Goal: Information Seeking & Learning: Check status

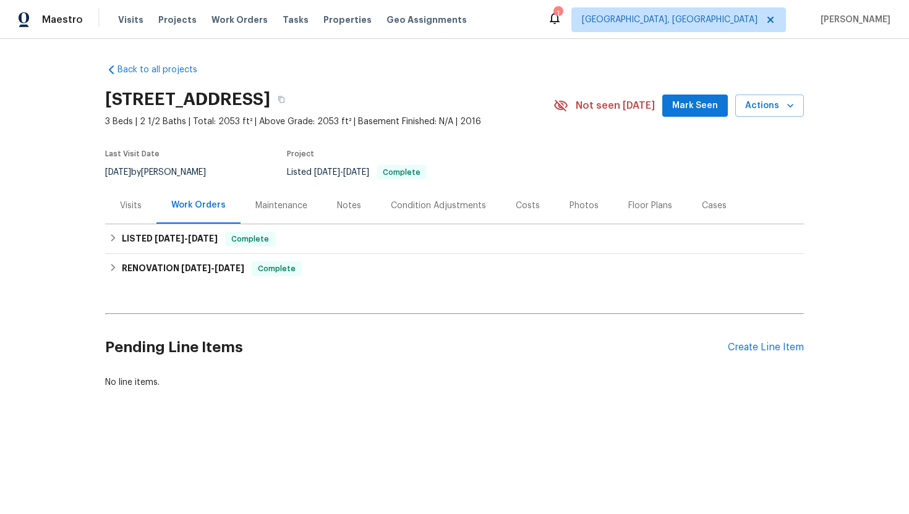
click at [130, 213] on div "Visits" at bounding box center [130, 205] width 51 height 36
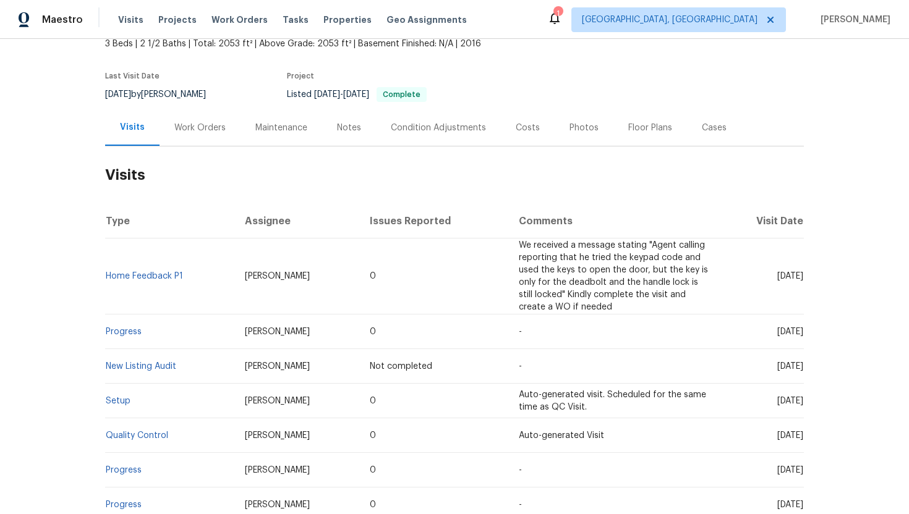
scroll to position [100, 0]
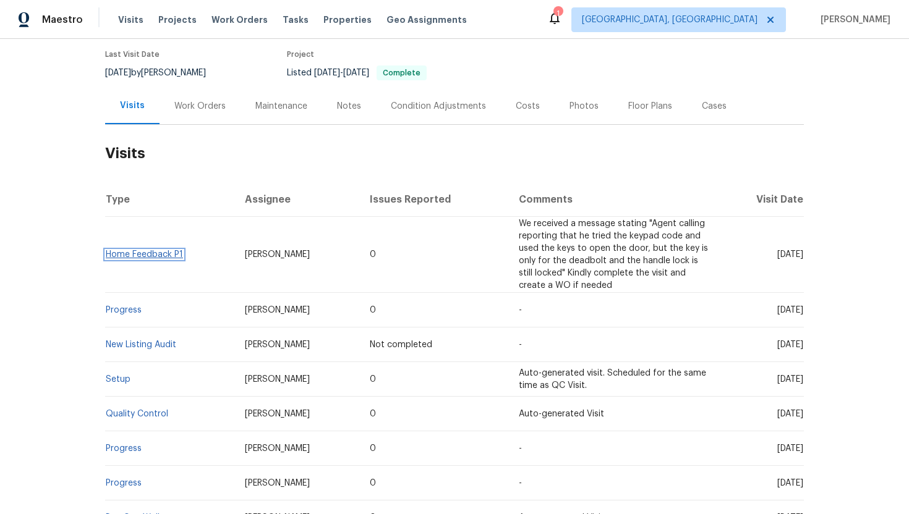
click at [158, 255] on link "Home Feedback P1" at bounding box center [144, 254] width 77 height 9
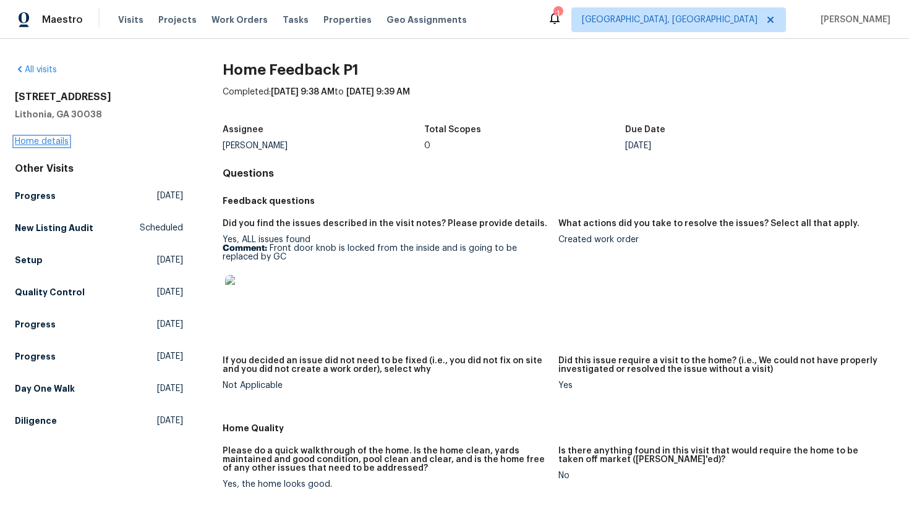
click at [53, 138] on link "Home details" at bounding box center [42, 141] width 54 height 9
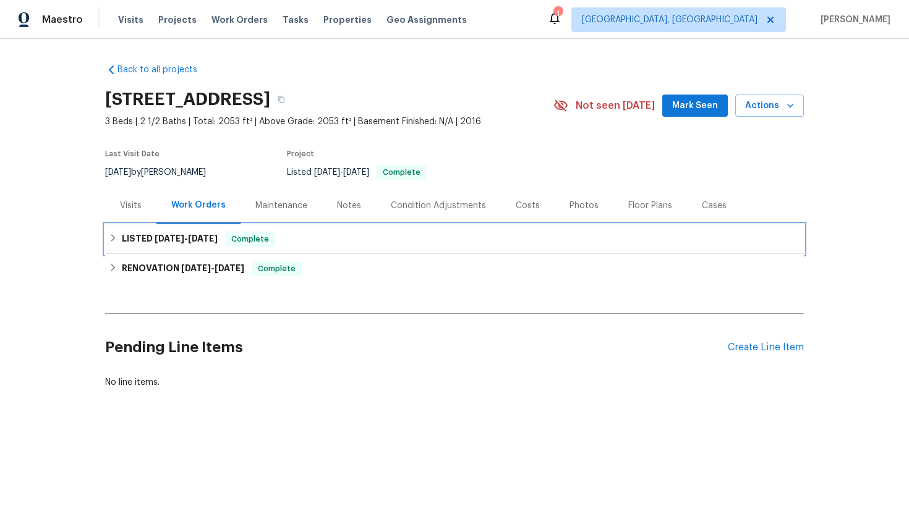
click at [191, 242] on span "9/18/25" at bounding box center [203, 238] width 30 height 9
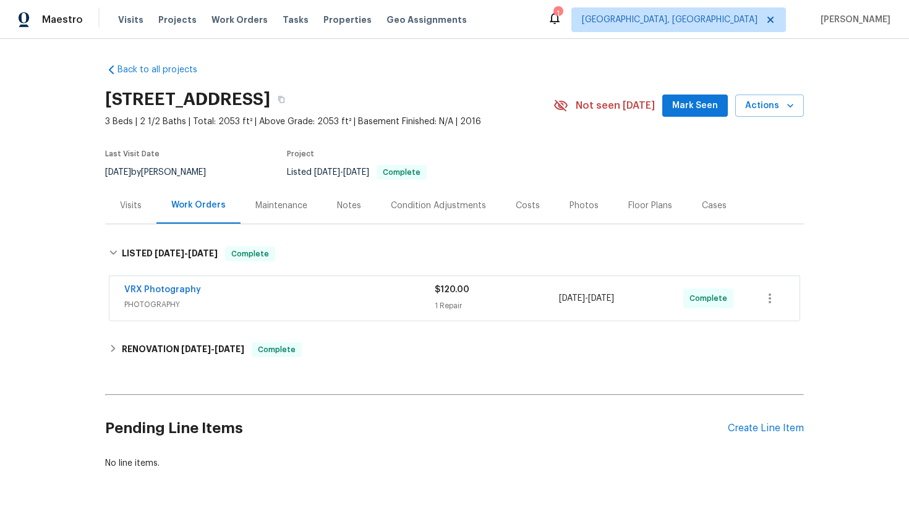
click at [135, 206] on div "Visits" at bounding box center [131, 206] width 22 height 12
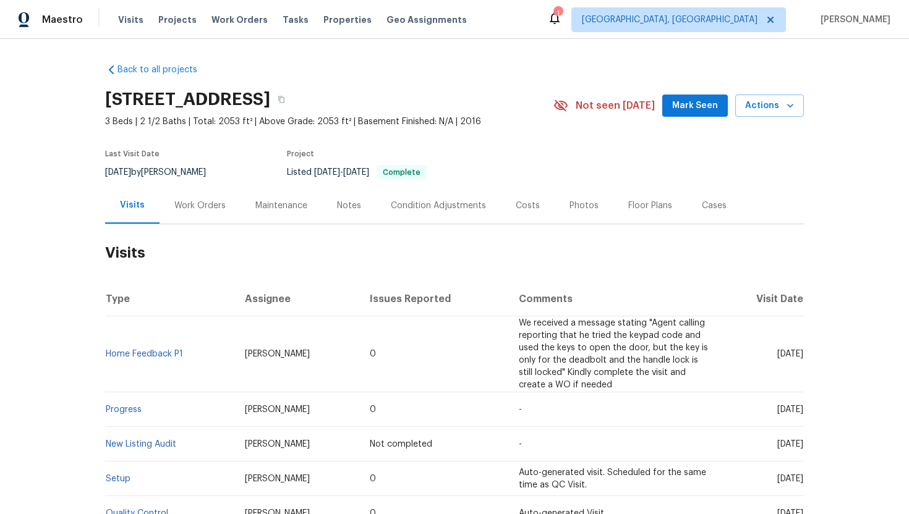
click at [179, 359] on td "Home Feedback P1" at bounding box center [170, 354] width 130 height 76
click at [176, 360] on td "Home Feedback P1" at bounding box center [170, 354] width 130 height 76
click at [167, 358] on link "Home Feedback P1" at bounding box center [144, 354] width 77 height 9
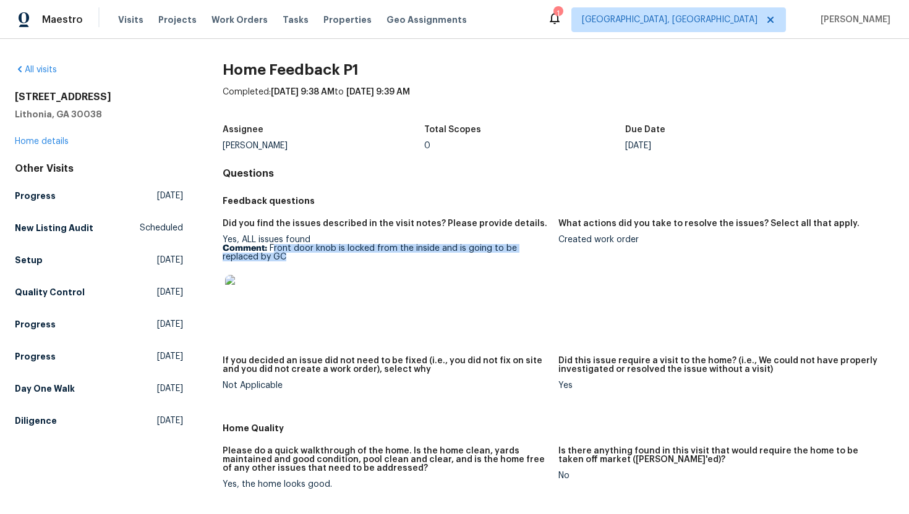
drag, startPoint x: 292, startPoint y: 260, endPoint x: 273, endPoint y: 251, distance: 21.3
click at [273, 251] on p "Comment: Front door knob is locked from the inside and is going to be replaced …" at bounding box center [386, 252] width 326 height 17
copy p "ront door knob is locked from the inside and is going to be replaced by GC"
click at [645, 265] on figure "What actions did you take to resolve the issues? Select all that apply. Created…" at bounding box center [726, 280] width 336 height 122
drag, startPoint x: 635, startPoint y: 244, endPoint x: 558, endPoint y: 240, distance: 77.4
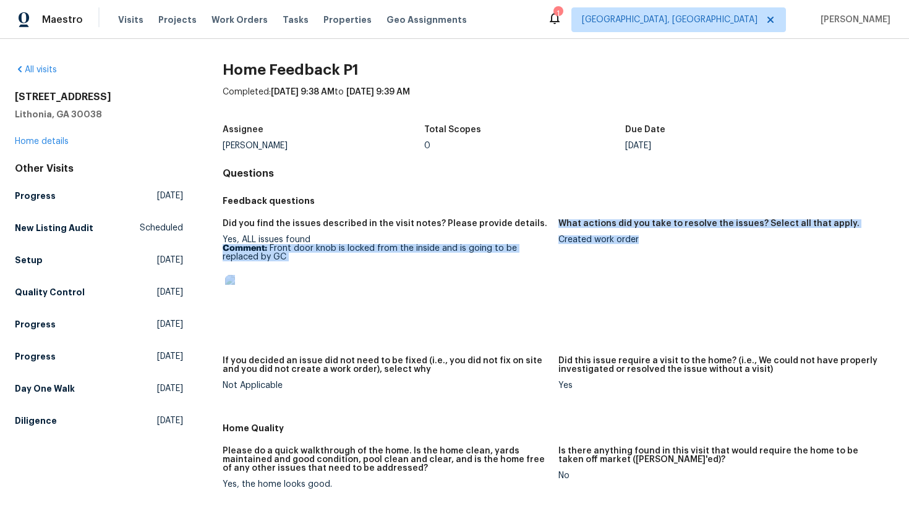
click at [556, 240] on div "Did you find the issues described in the visit notes? Please provide details. Y…" at bounding box center [558, 314] width 671 height 205
copy div "Comment: Front door knob is locked from the inside and is going to be replaced …"
click at [608, 263] on figure "What actions did you take to resolve the issues? Select all that apply. Created…" at bounding box center [726, 280] width 336 height 122
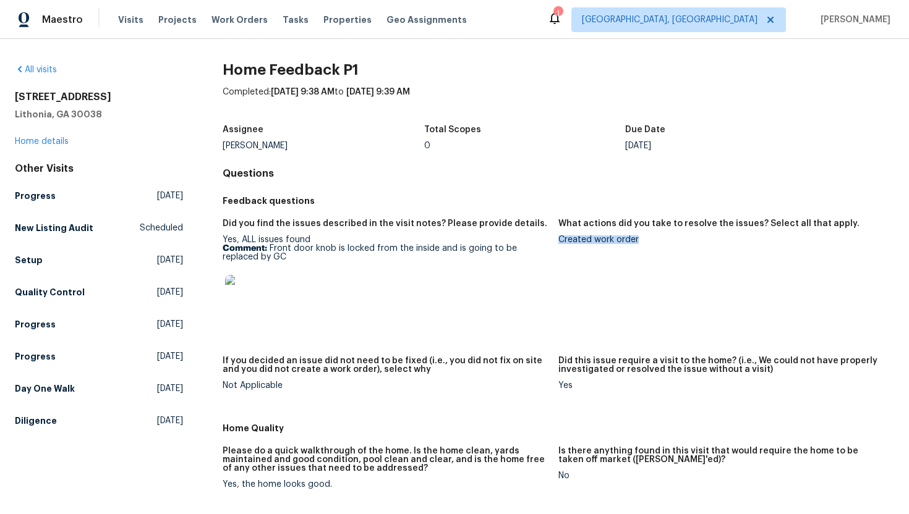
drag, startPoint x: 637, startPoint y: 240, endPoint x: 563, endPoint y: 239, distance: 74.2
click at [559, 239] on div "Created work order" at bounding box center [721, 240] width 326 height 9
copy div "Created work order"
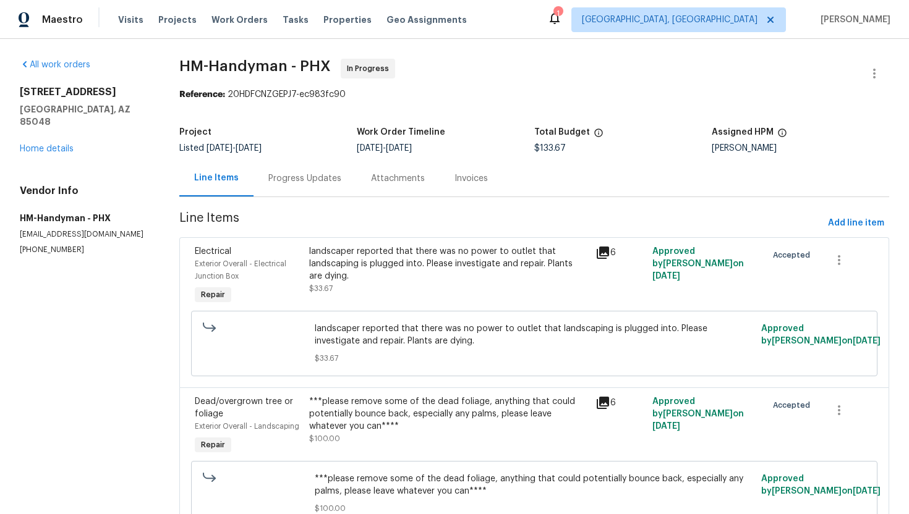
click at [303, 184] on div "Progress Updates" at bounding box center [304, 178] width 73 height 12
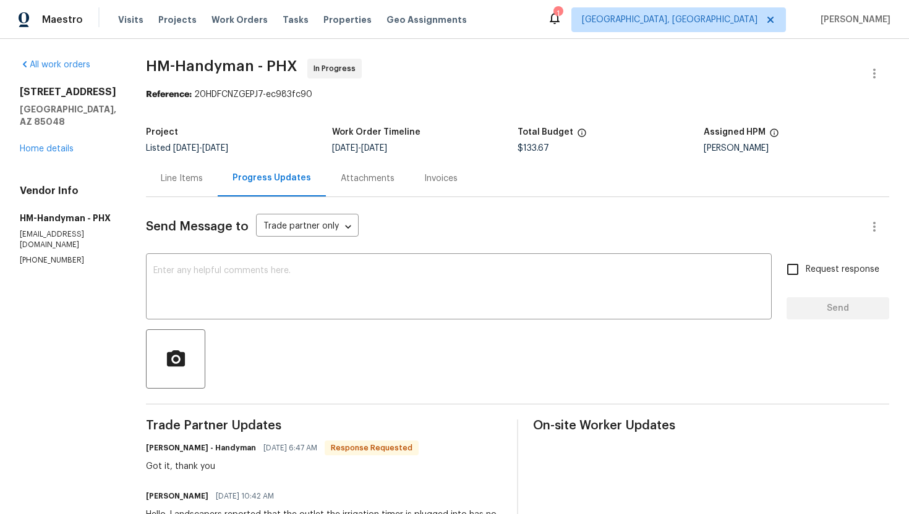
scroll to position [91, 0]
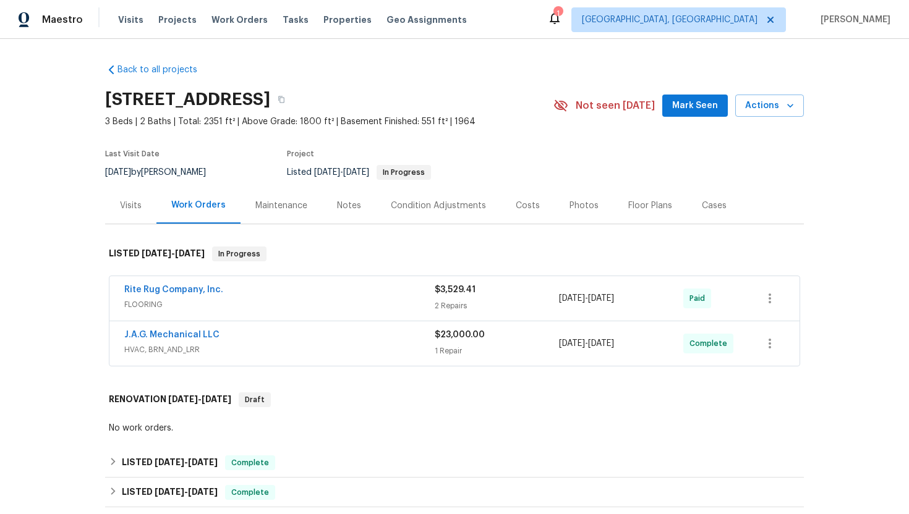
click at [135, 210] on div "Visits" at bounding box center [131, 206] width 22 height 12
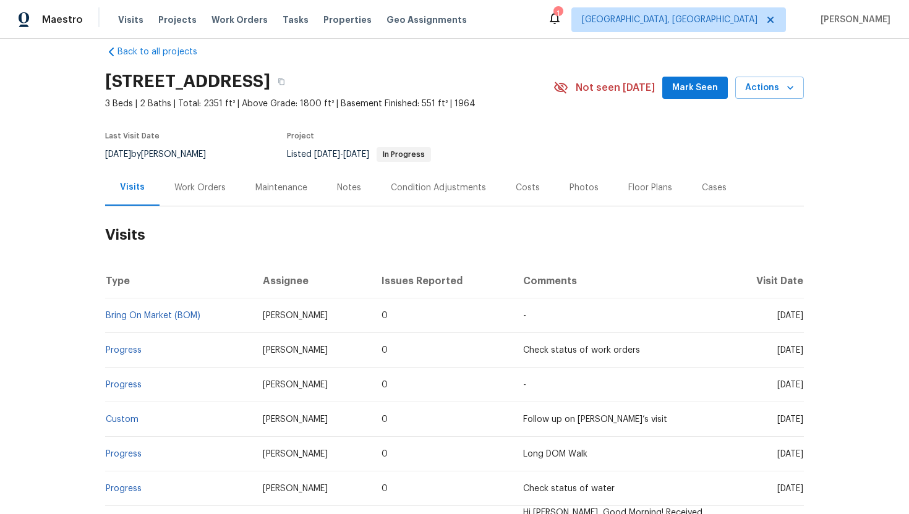
scroll to position [24, 0]
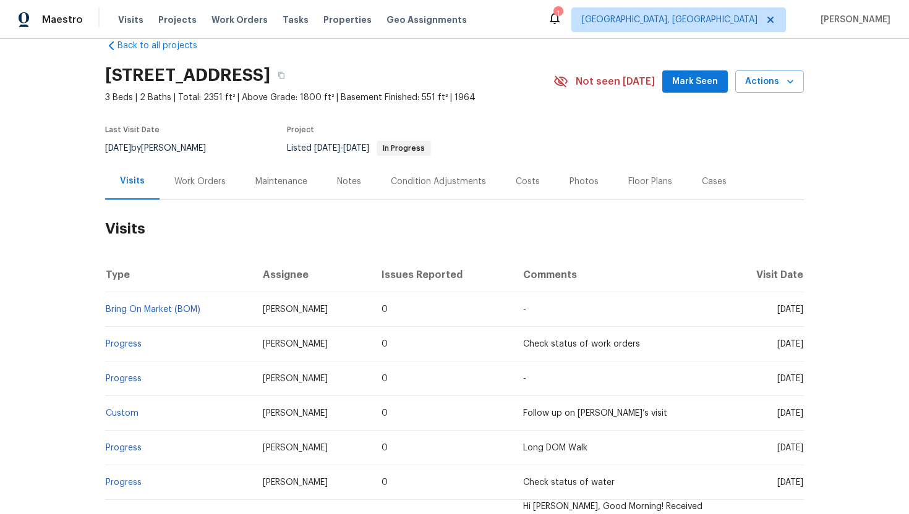
click at [196, 180] on div "Work Orders" at bounding box center [199, 182] width 51 height 12
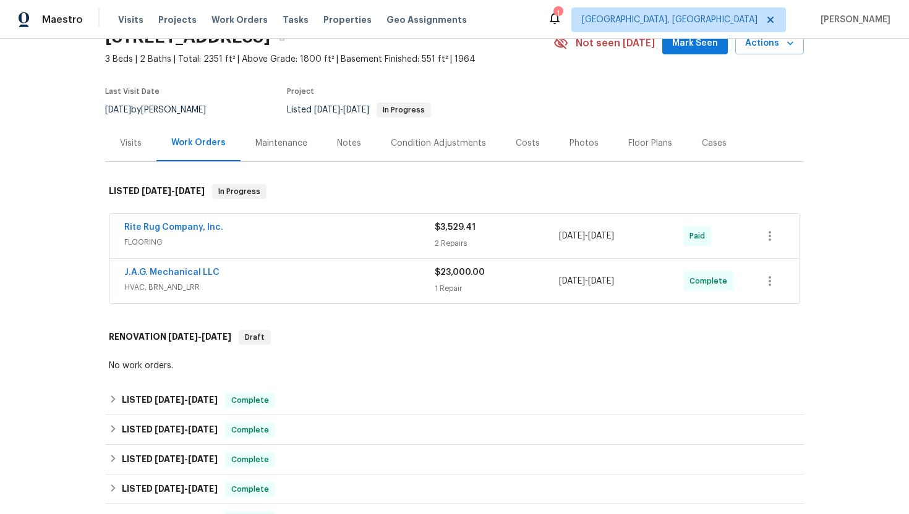
scroll to position [65, 0]
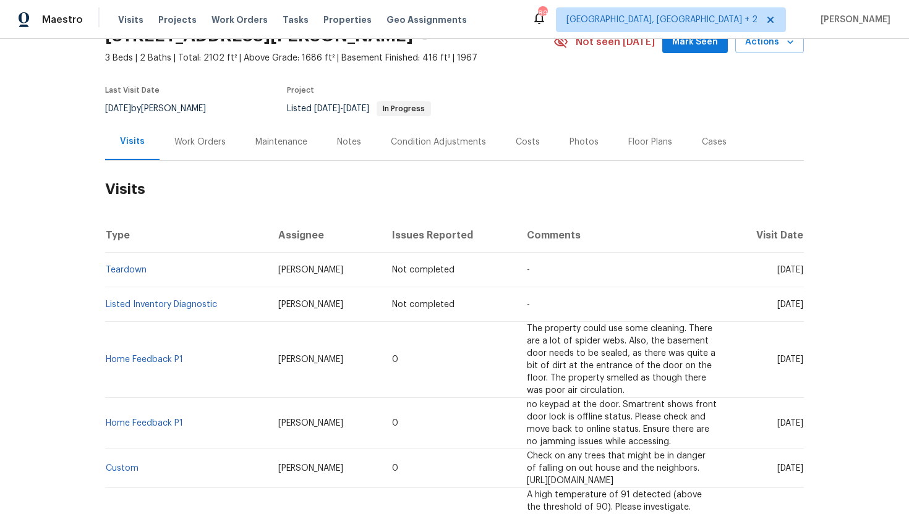
scroll to position [86, 0]
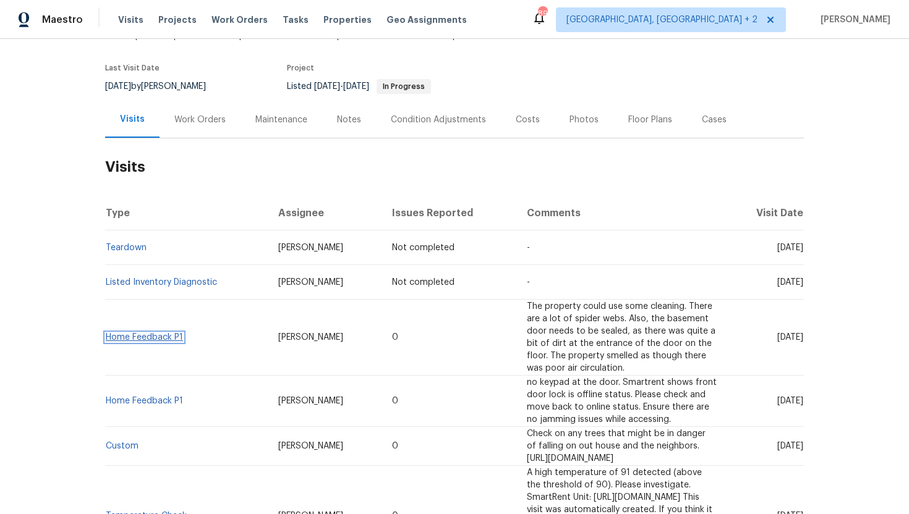
click at [161, 335] on link "Home Feedback P1" at bounding box center [144, 337] width 77 height 9
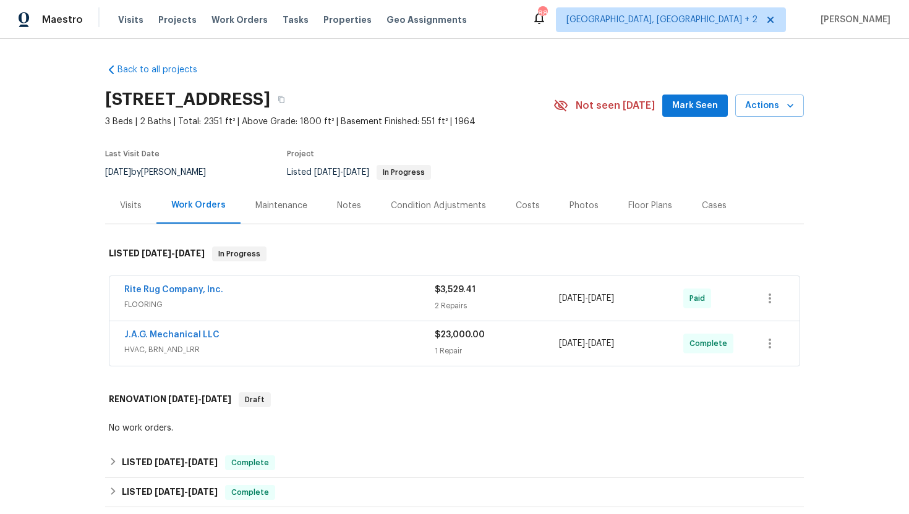
click at [131, 216] on div "Visits" at bounding box center [130, 205] width 51 height 36
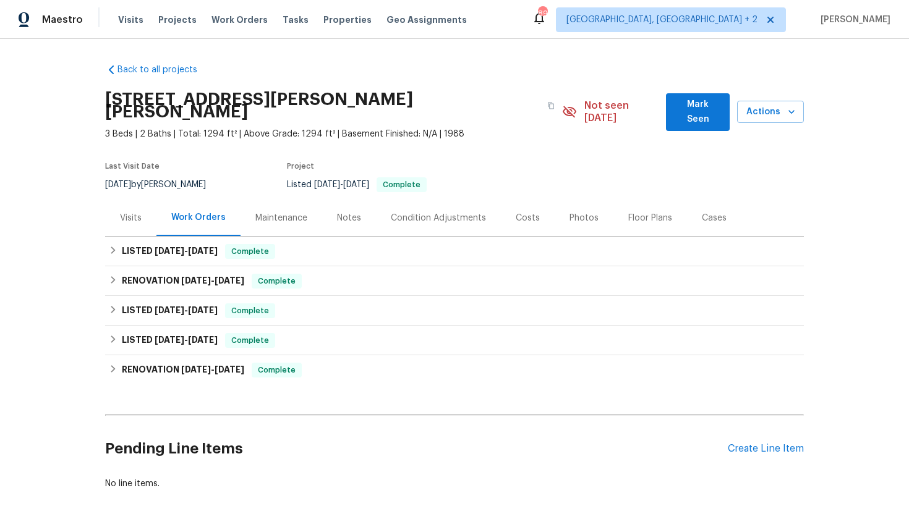
click at [143, 213] on div "Visits" at bounding box center [130, 218] width 51 height 36
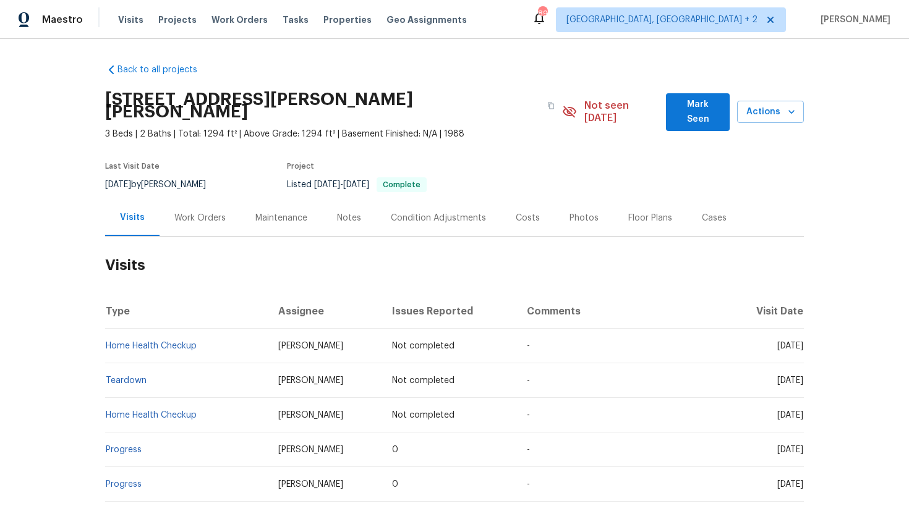
click at [195, 212] on div "Work Orders" at bounding box center [199, 218] width 51 height 12
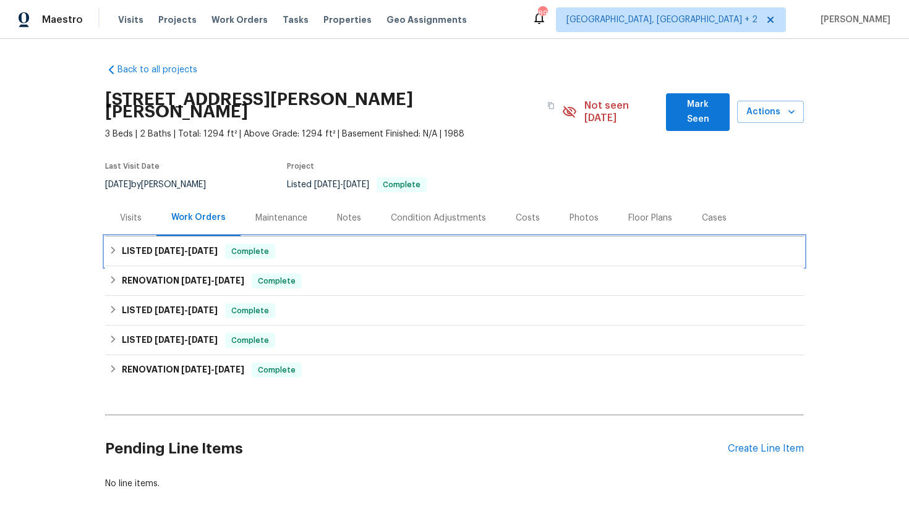
click at [207, 246] on h6 "LISTED 9/3/25 - 9/10/25" at bounding box center [170, 251] width 96 height 15
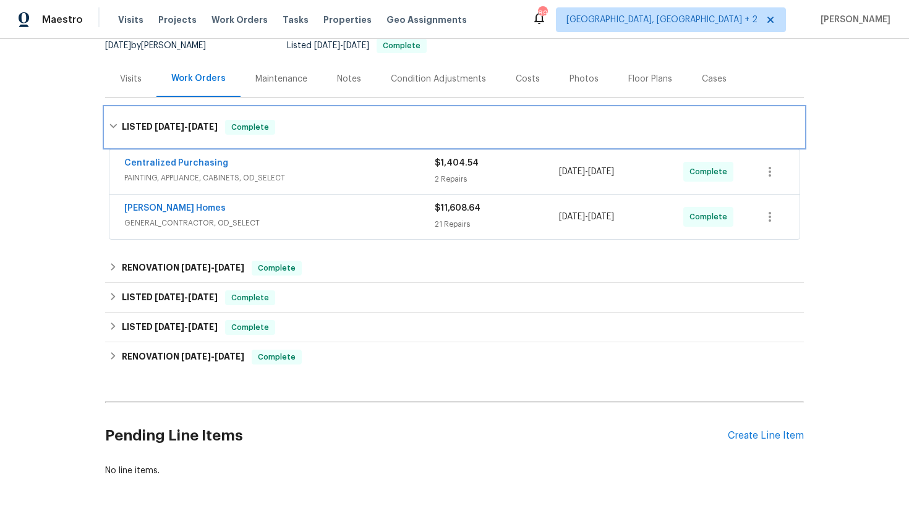
scroll to position [174, 0]
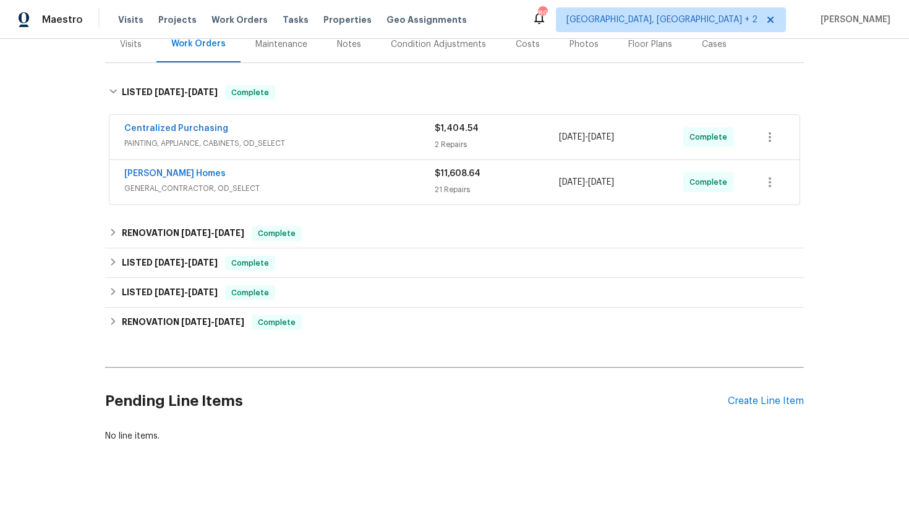
click at [310, 137] on span "PAINTING, APPLIANCE, CABINETS, OD_SELECT" at bounding box center [279, 143] width 310 height 12
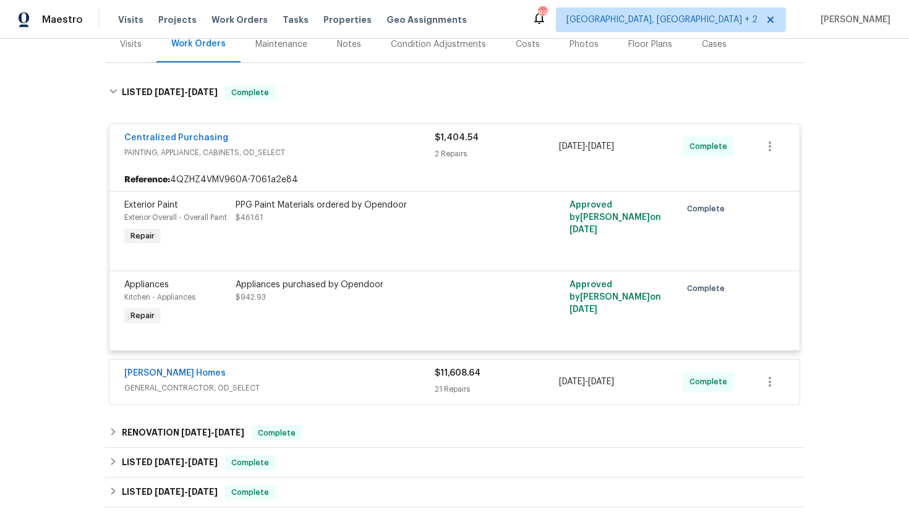
scroll to position [168, 0]
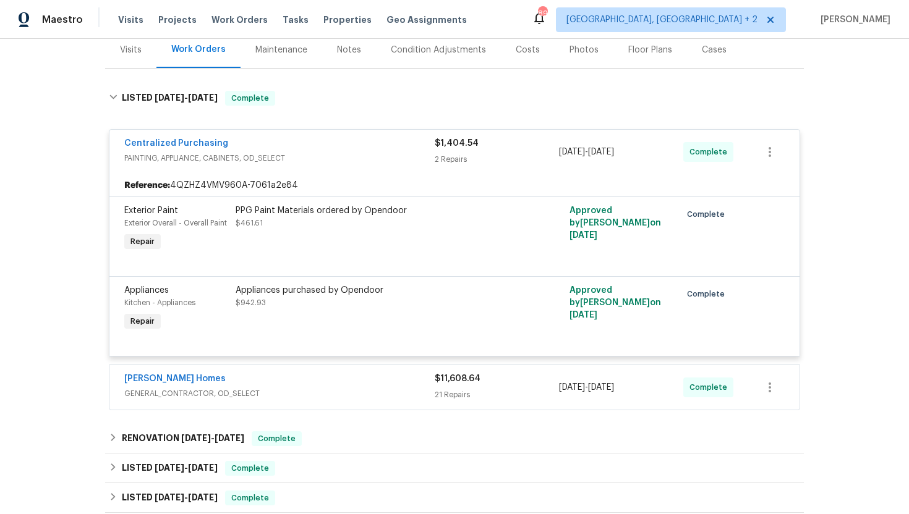
click at [236, 137] on div "Centralized Purchasing" at bounding box center [279, 144] width 310 height 15
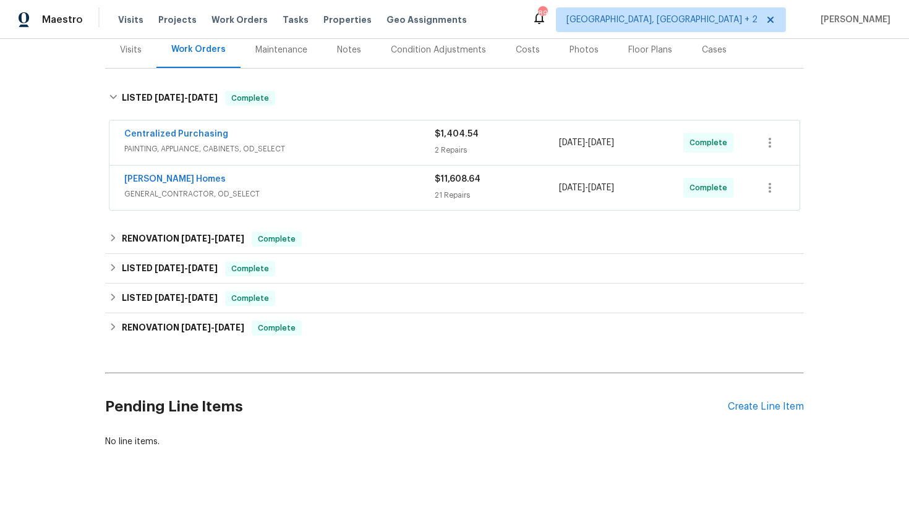
click at [278, 151] on div "Centralized Purchasing PAINTING, APPLIANCE, CABINETS, OD_SELECT $1,404.54 2 Rep…" at bounding box center [454, 143] width 690 height 45
click at [283, 143] on div "Centralized Purchasing PAINTING, APPLIANCE, CABINETS, OD_SELECT" at bounding box center [279, 143] width 310 height 30
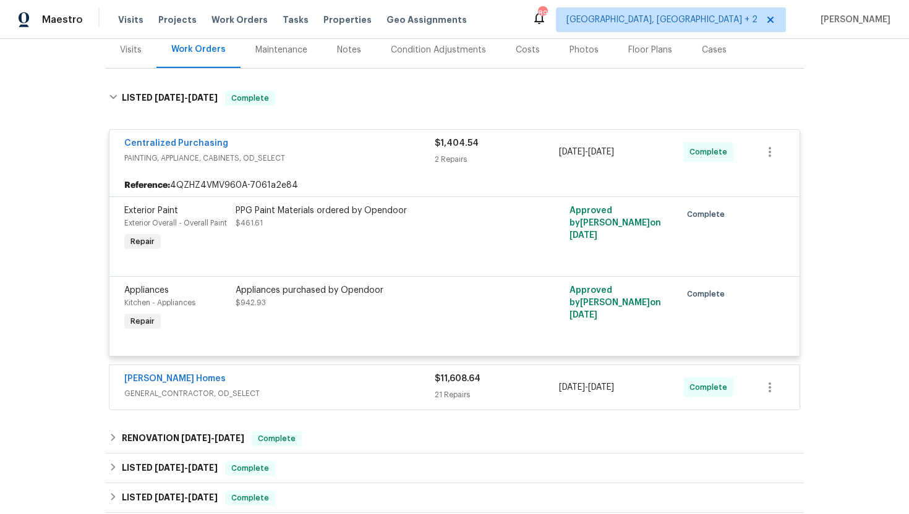
click at [268, 388] on span "GENERAL_CONTRACTOR, OD_SELECT" at bounding box center [279, 394] width 310 height 12
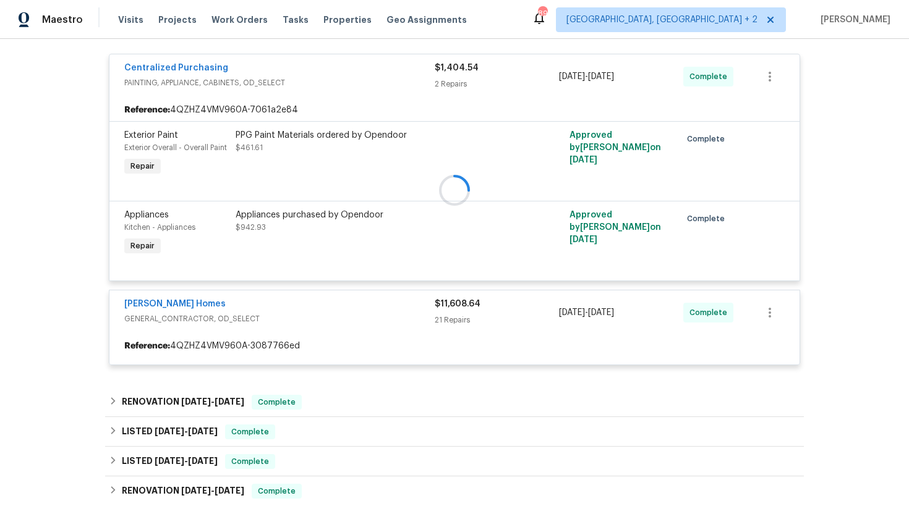
scroll to position [252, 0]
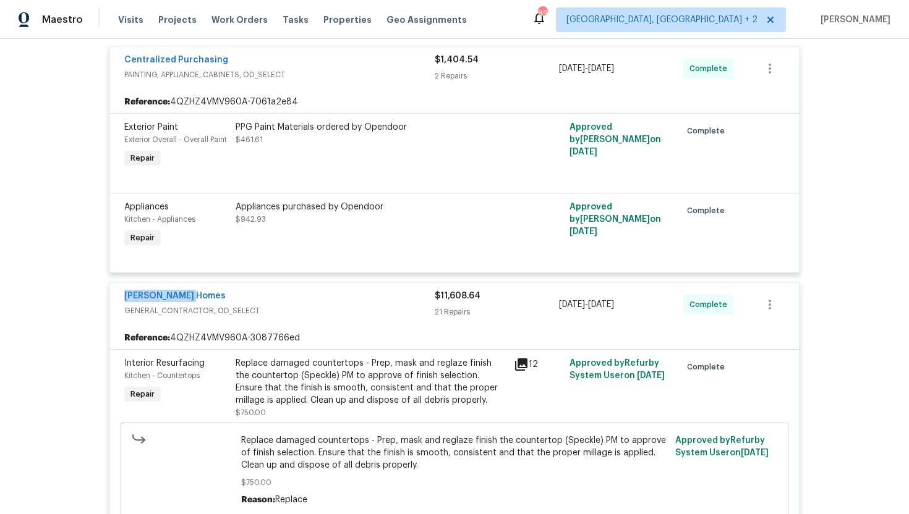
drag, startPoint x: 197, startPoint y: 285, endPoint x: 98, endPoint y: 281, distance: 99.6
click at [97, 281] on div "Back to all projects 4405 Cary Dr, Snellville, GA 30039 3 Beds | 2 Baths | Tota…" at bounding box center [454, 276] width 909 height 475
copy link "Therrien Homes"
drag, startPoint x: 646, startPoint y: 297, endPoint x: 555, endPoint y: 294, distance: 90.9
click at [555, 294] on div "Therrien Homes GENERAL_CONTRACTOR, OD_SELECT $11,608.64 21 Repairs 9/3/2025 - 9…" at bounding box center [439, 305] width 631 height 30
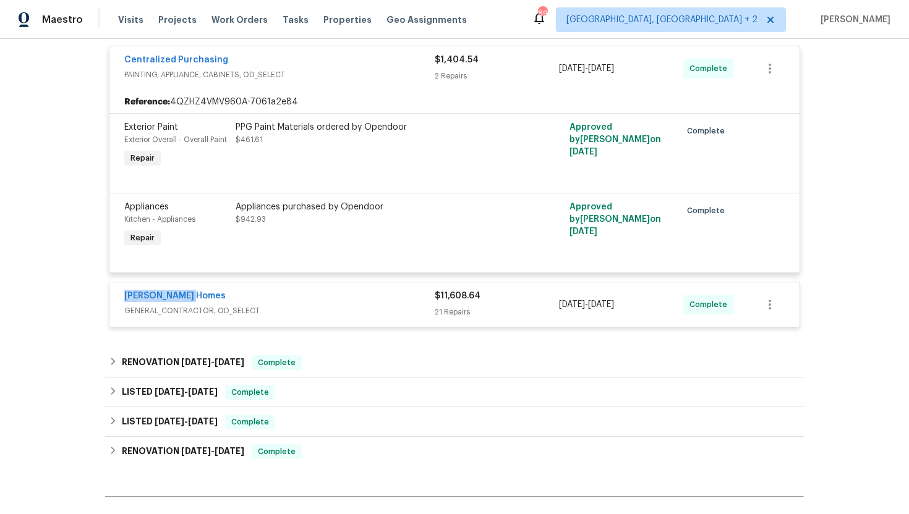
copy div "9/3/2025 - 9/10/2025"
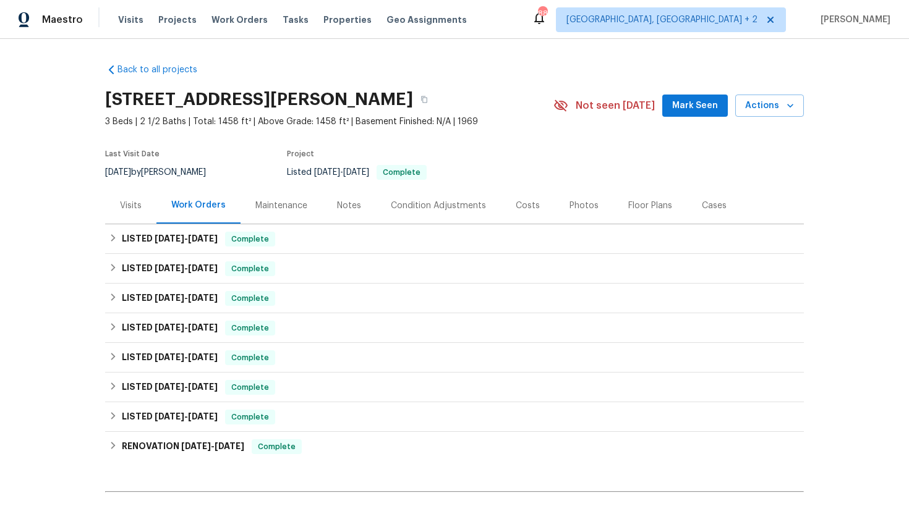
click at [138, 208] on div "Visits" at bounding box center [131, 206] width 22 height 12
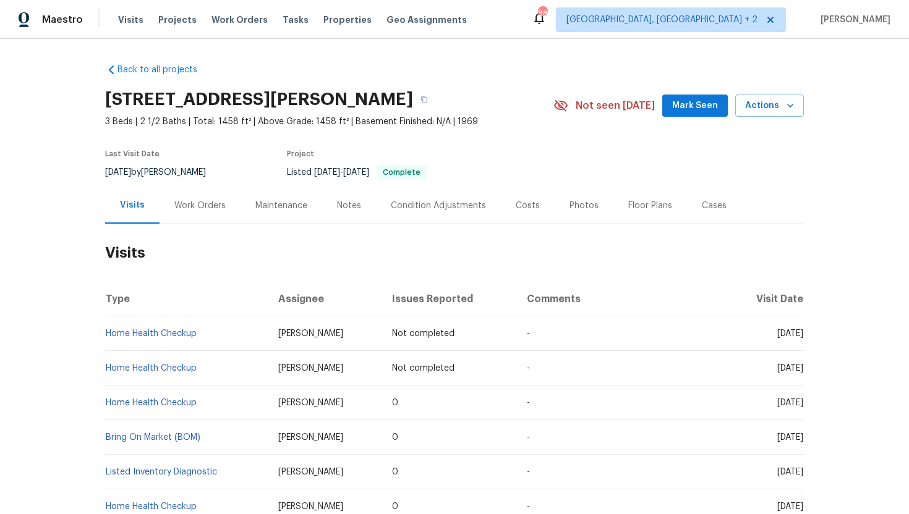
click at [190, 198] on div "Work Orders" at bounding box center [199, 205] width 81 height 36
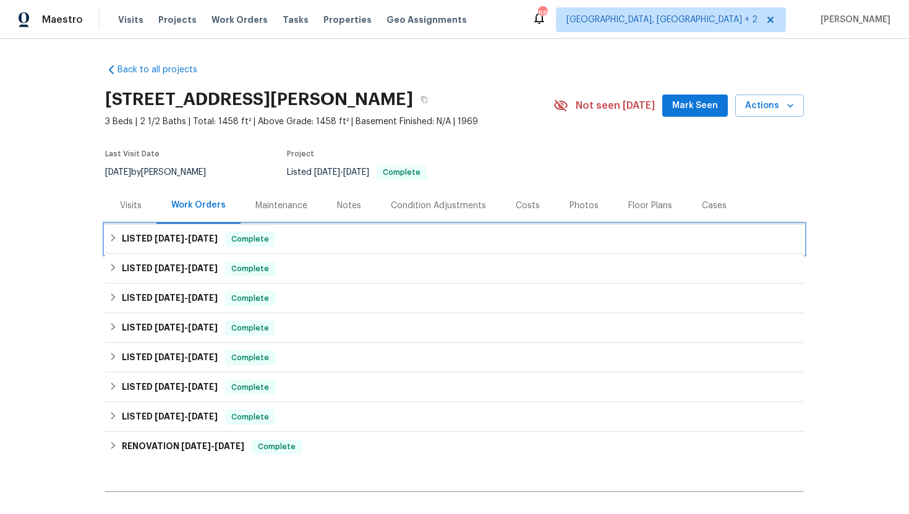
click at [219, 248] on div "LISTED 8/27/25 - 9/13/25 Complete" at bounding box center [454, 239] width 699 height 30
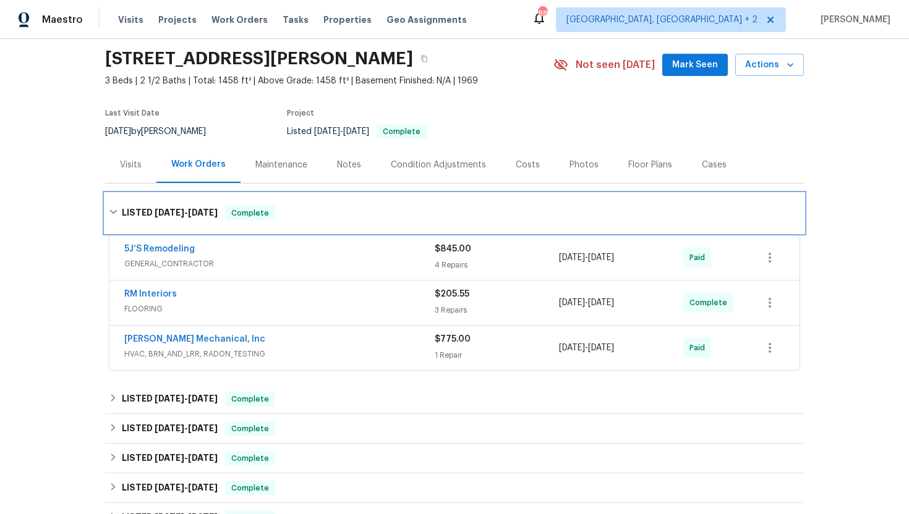
scroll to position [44, 0]
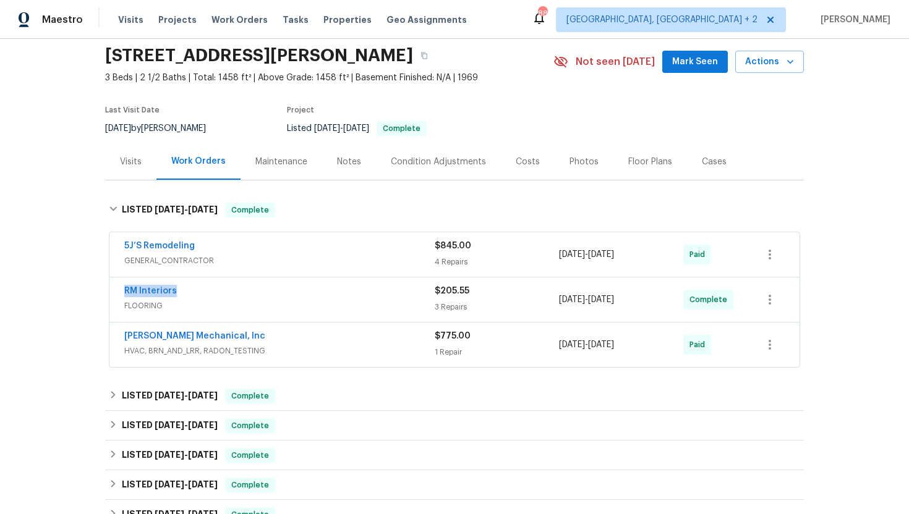
drag, startPoint x: 210, startPoint y: 289, endPoint x: 119, endPoint y: 290, distance: 90.3
click at [119, 290] on div "RM Interiors FLOORING $205.55 3 Repairs 9/8/2025 - 9/13/2025 Complete" at bounding box center [454, 300] width 690 height 45
copy link "RM Interiors"
drag, startPoint x: 644, startPoint y: 301, endPoint x: 556, endPoint y: 299, distance: 87.8
click at [556, 299] on div "RM Interiors FLOORING $205.55 3 Repairs 9/8/2025 - 9/13/2025 Complete" at bounding box center [439, 300] width 631 height 30
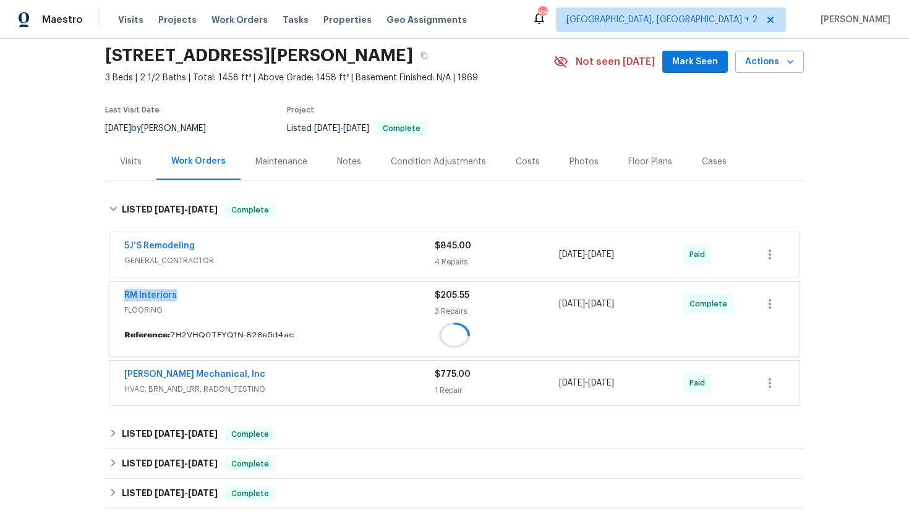
copy div "3 Repairs 9/8/2025 - 9/13/2025"
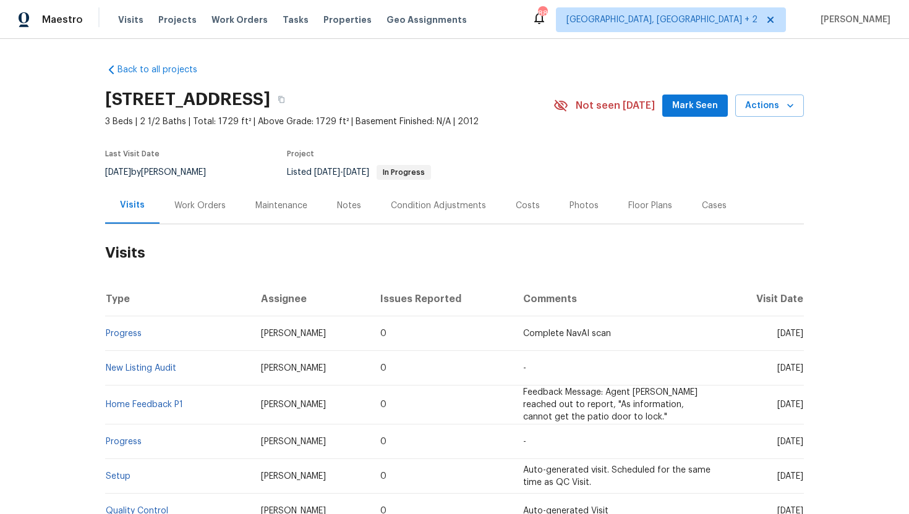
click at [208, 212] on div "Work Orders" at bounding box center [199, 206] width 51 height 12
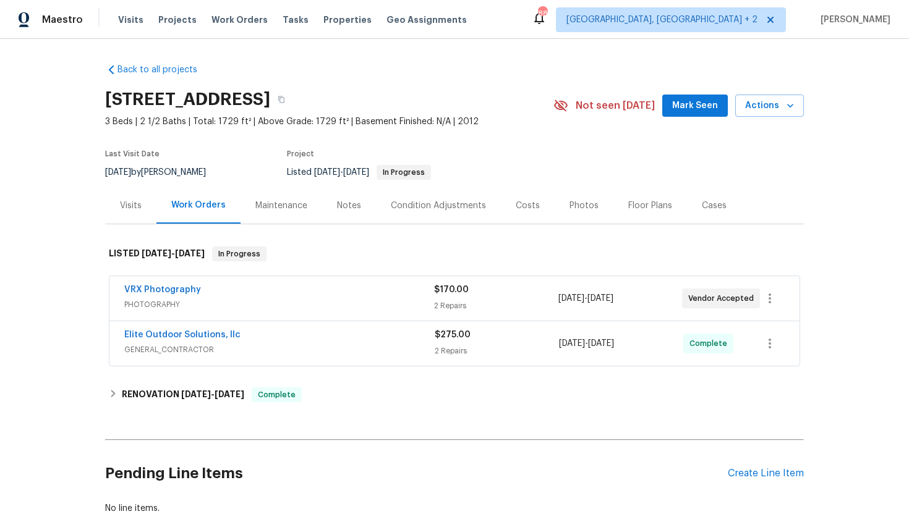
click at [234, 311] on span "PHOTOGRAPHY" at bounding box center [279, 305] width 310 height 12
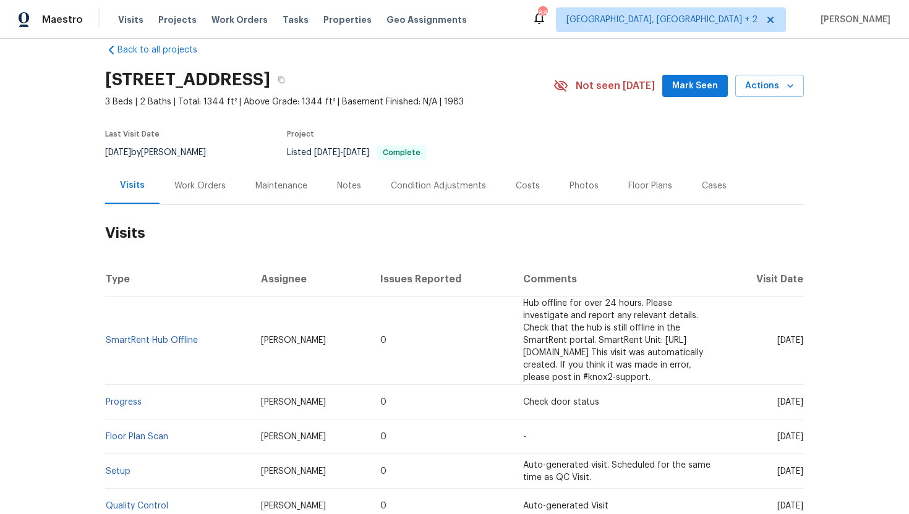
scroll to position [77, 0]
